Goal: Task Accomplishment & Management: Use online tool/utility

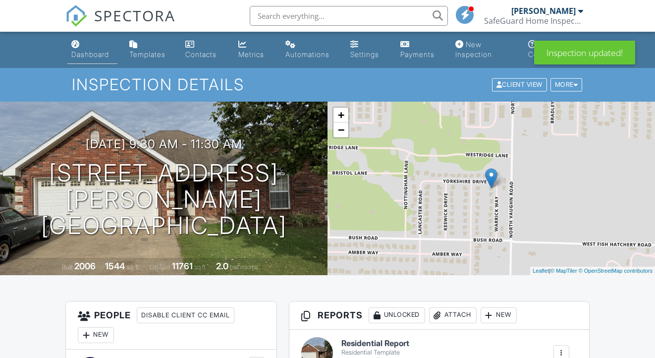
click at [84, 53] on div "Dashboard" at bounding box center [90, 54] width 38 height 8
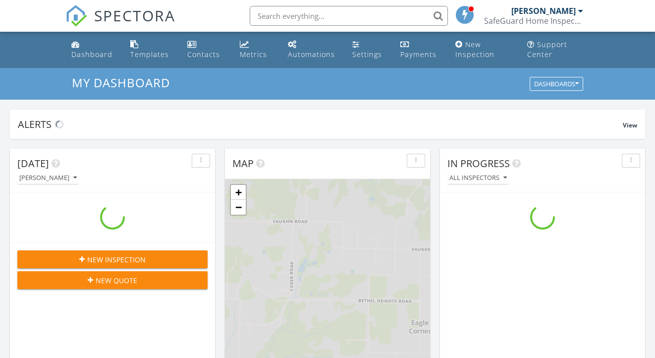
scroll to position [903, 656]
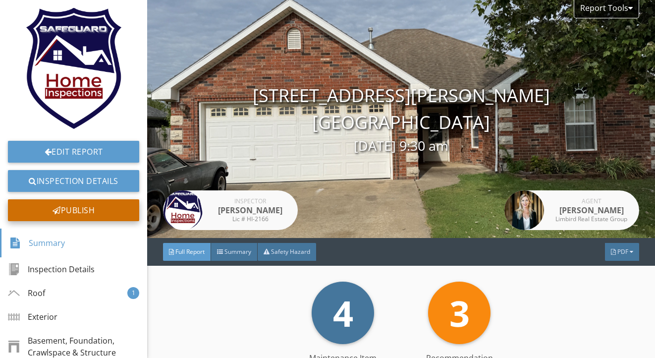
click at [70, 206] on div "Publish" at bounding box center [73, 210] width 131 height 22
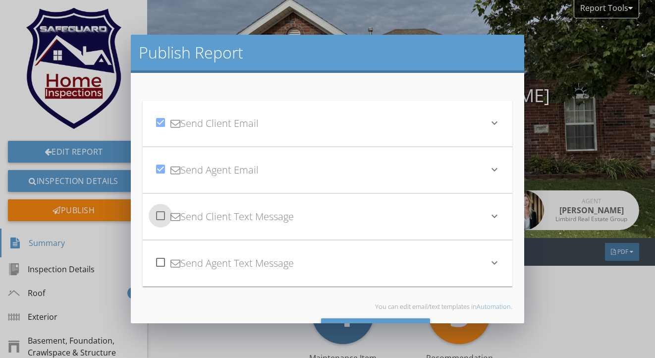
click at [163, 214] on div at bounding box center [160, 215] width 17 height 17
checkbox input "true"
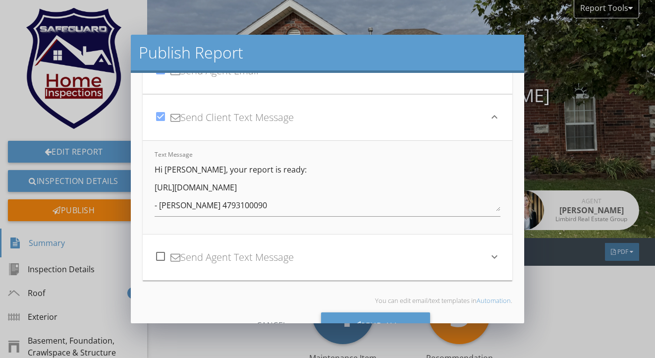
scroll to position [101, 0]
click at [163, 253] on div at bounding box center [160, 254] width 17 height 17
checkbox input "true"
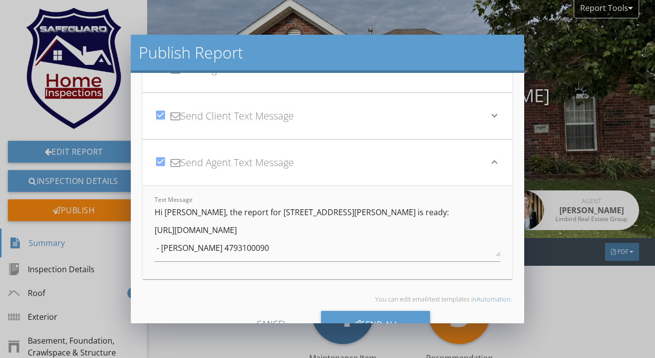
scroll to position [2, 0]
click at [338, 314] on div "Send All" at bounding box center [376, 324] width 110 height 27
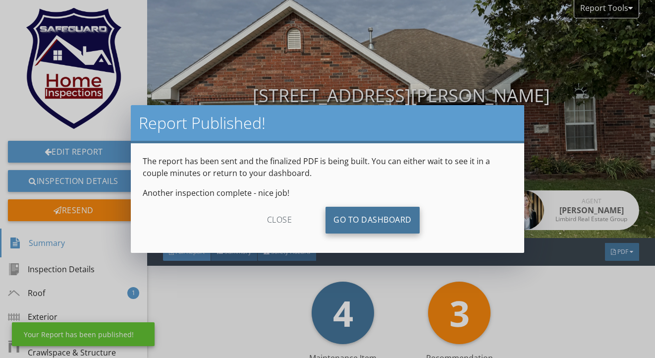
click at [376, 226] on link "Go To Dashboard" at bounding box center [373, 220] width 94 height 27
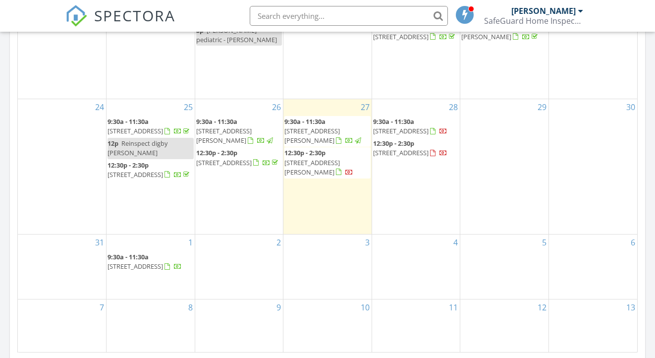
scroll to position [576, 0]
